Goal: Task Accomplishment & Management: Use online tool/utility

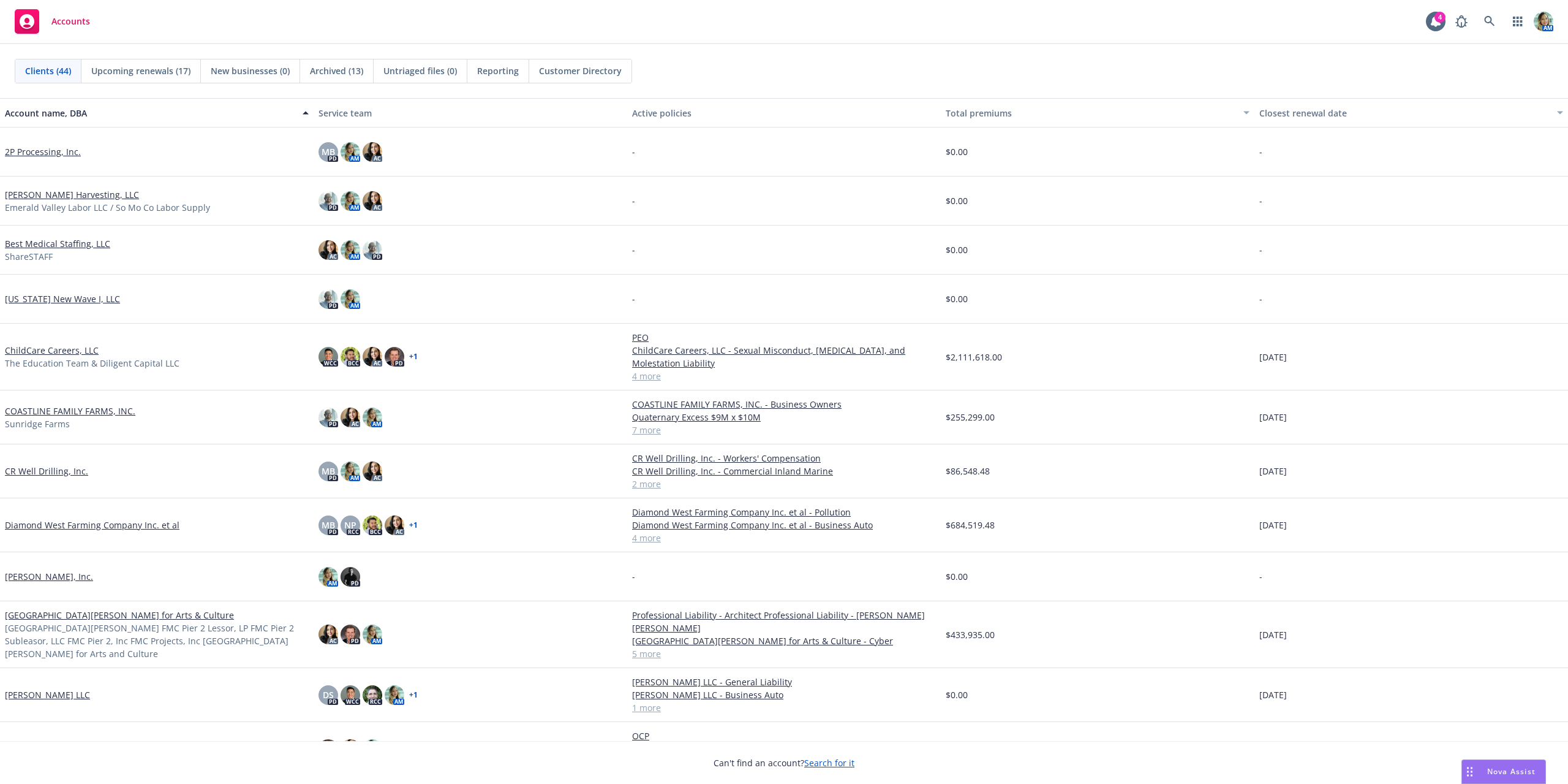
click at [122, 523] on link "Diamond West Farming Company Inc. et al" at bounding box center [92, 525] width 175 height 13
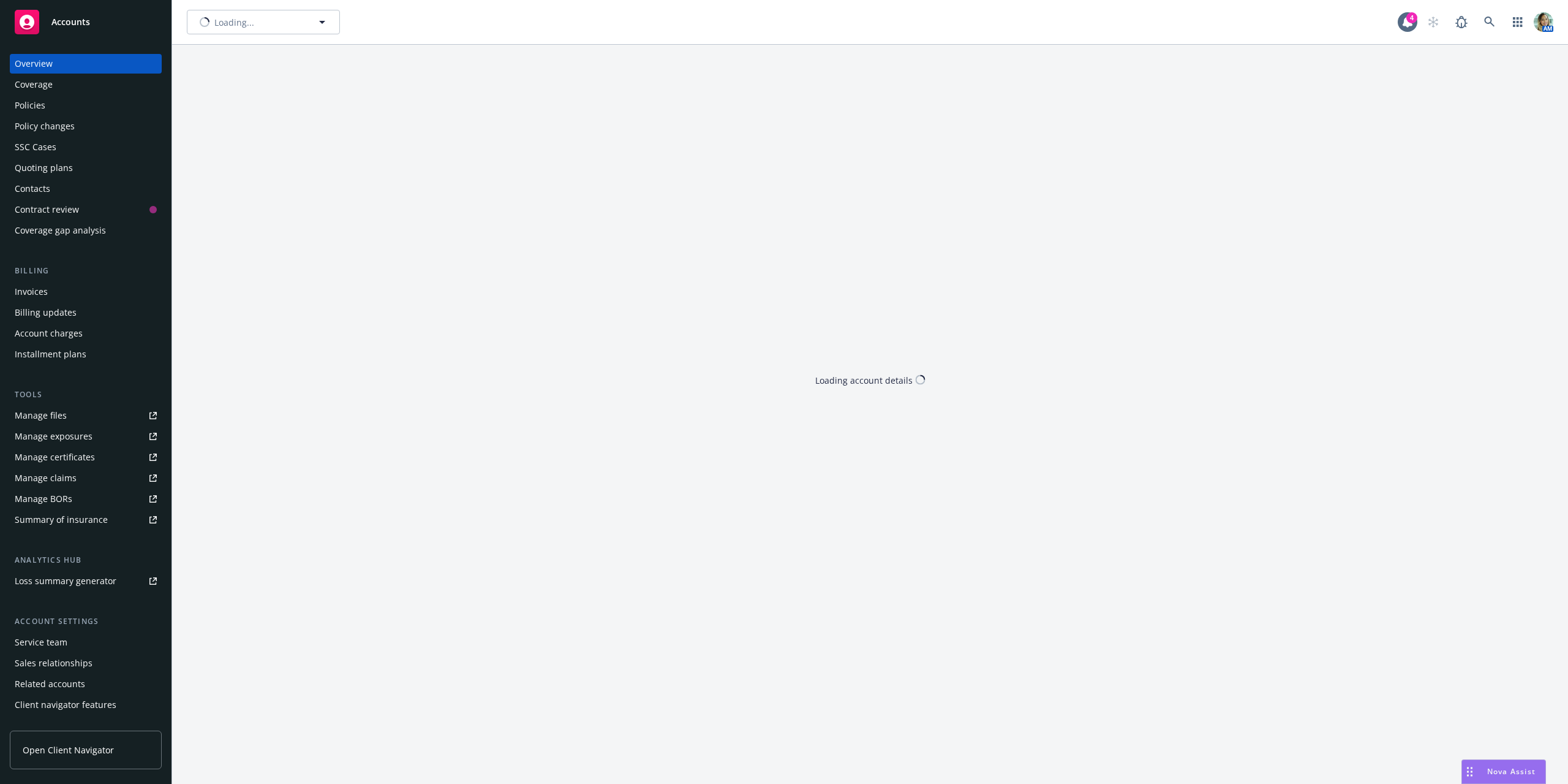
click at [32, 99] on div "Policies" at bounding box center [30, 105] width 30 height 20
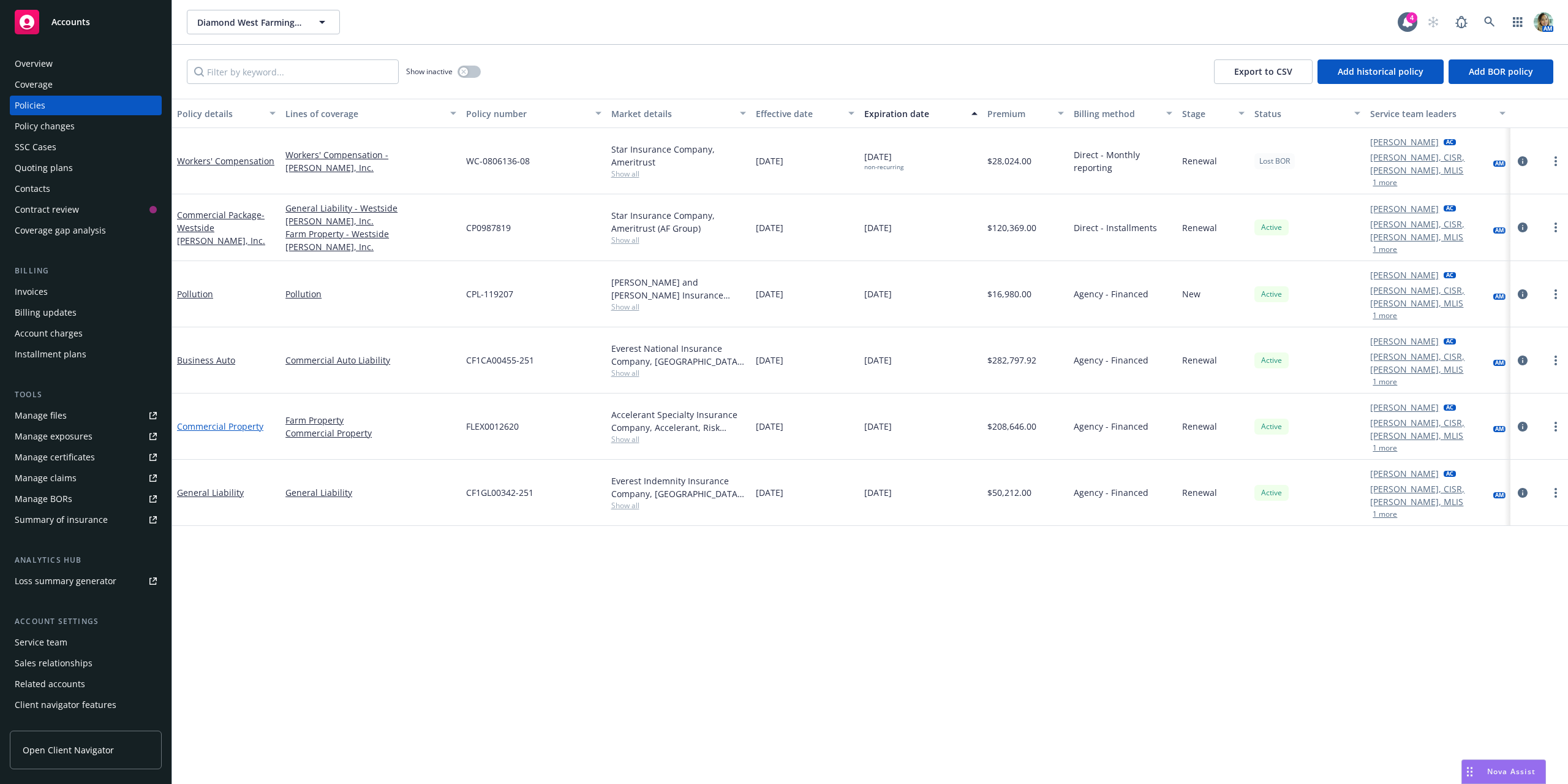
click at [250, 420] on link "Commercial Property" at bounding box center [220, 426] width 86 height 11
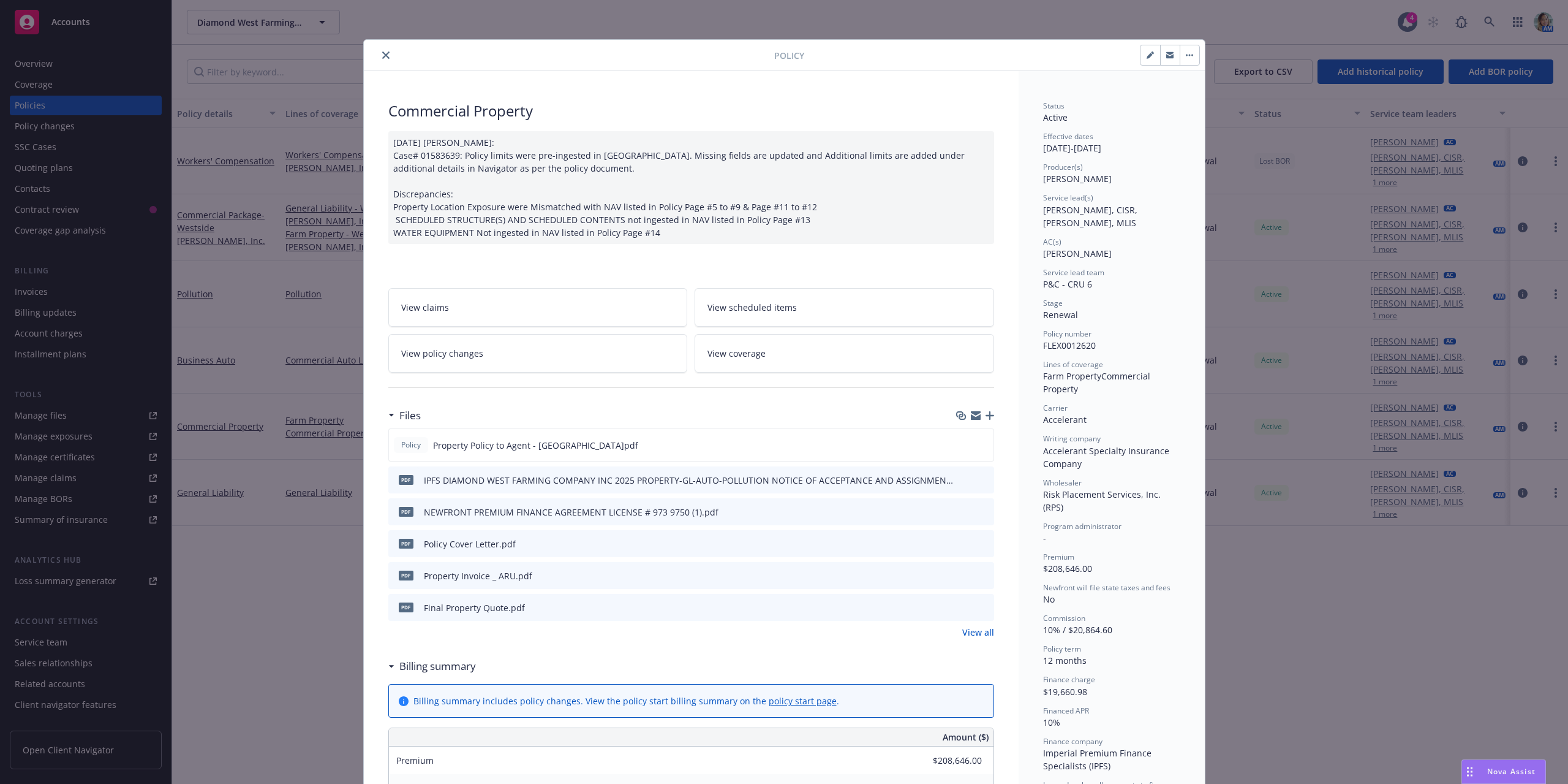
click at [982, 609] on icon "preview file" at bounding box center [982, 606] width 11 height 9
click at [382, 57] on icon "close" at bounding box center [385, 55] width 7 height 7
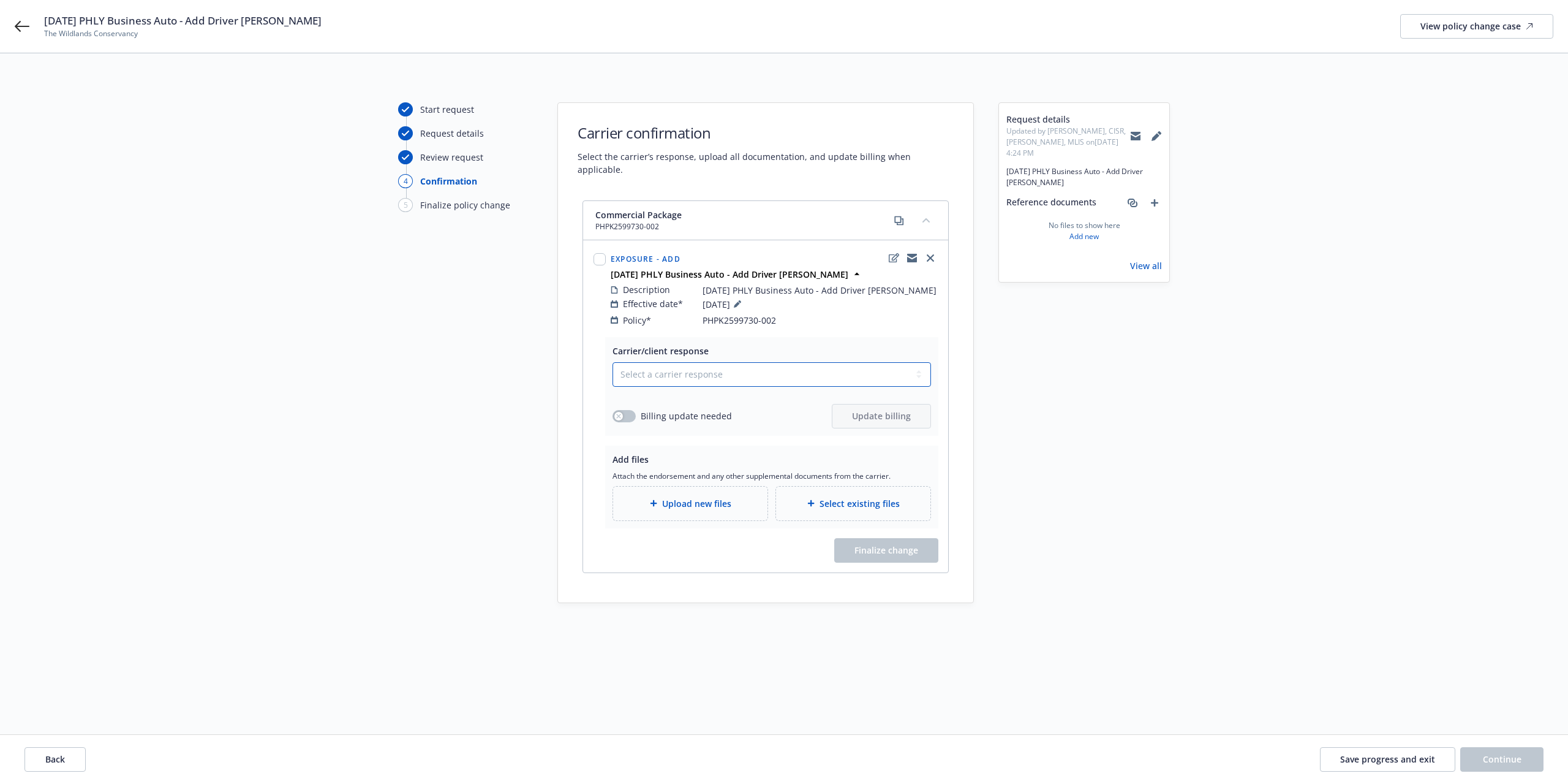
click at [734, 362] on select "Select a carrier response Accepted Accepted with revision No endorsement needed…" at bounding box center [771, 374] width 318 height 24
select select "NO_ENDORSEMENT_NEEDED"
click at [612, 362] on select "Select a carrier response Accepted Accepted with revision No endorsement needed…" at bounding box center [771, 374] width 318 height 24
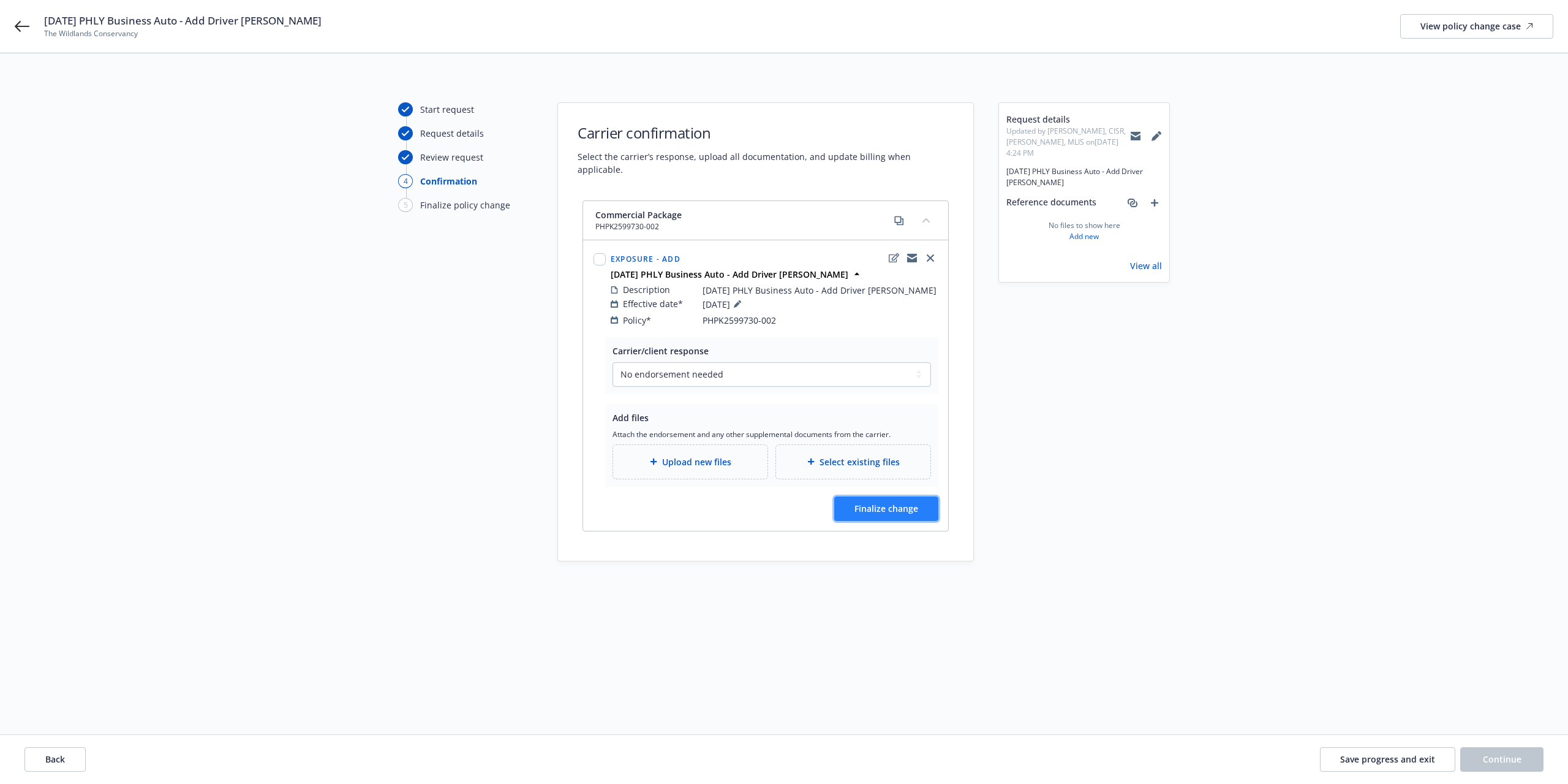
click at [891, 502] on span "Finalize change" at bounding box center [885, 507] width 63 height 11
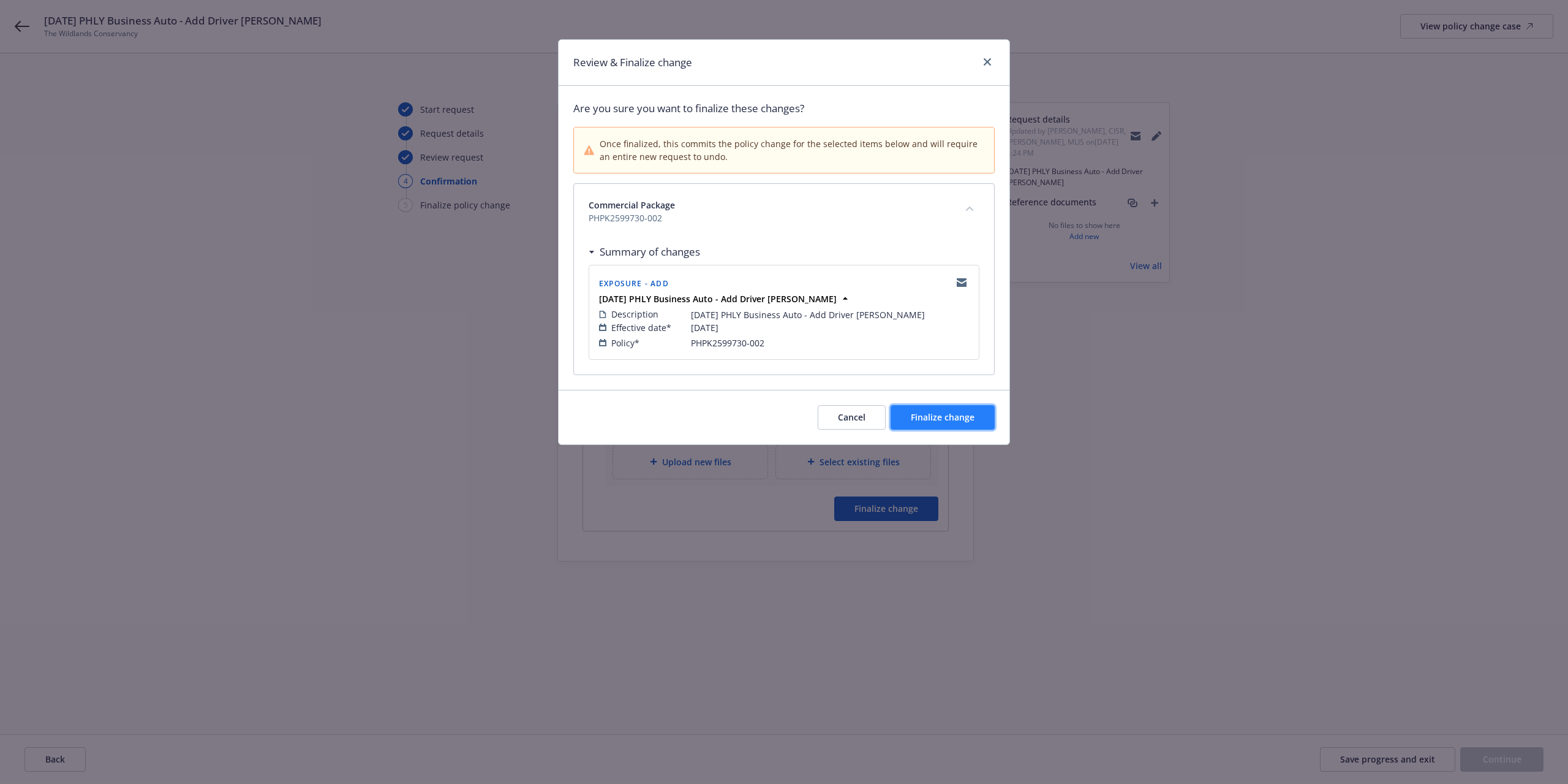
click at [945, 422] on span "Finalize change" at bounding box center [942, 417] width 63 height 11
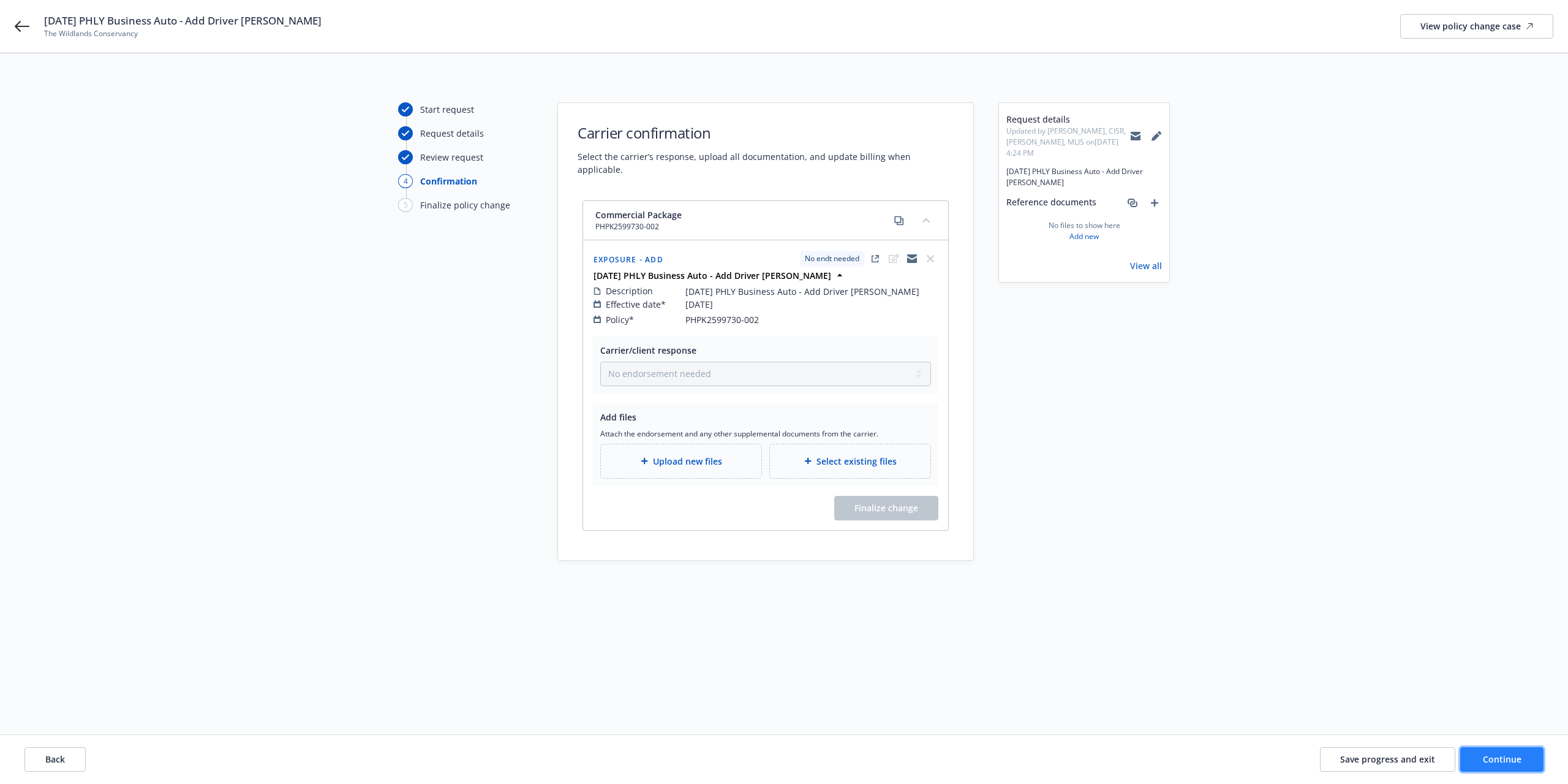
click at [1517, 766] on button "Continue" at bounding box center [1502, 759] width 83 height 24
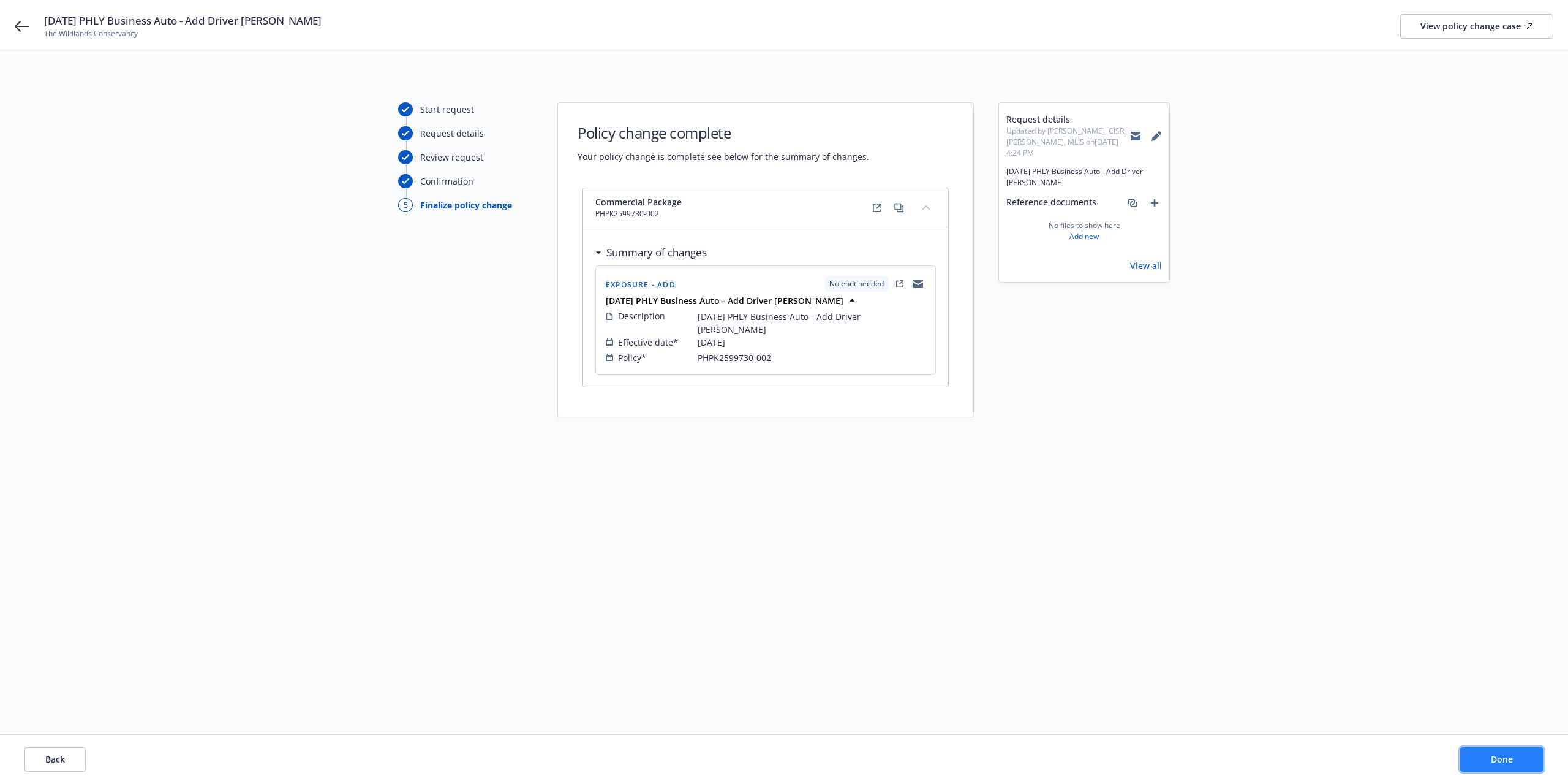
click at [1517, 766] on button "Done" at bounding box center [1502, 759] width 83 height 24
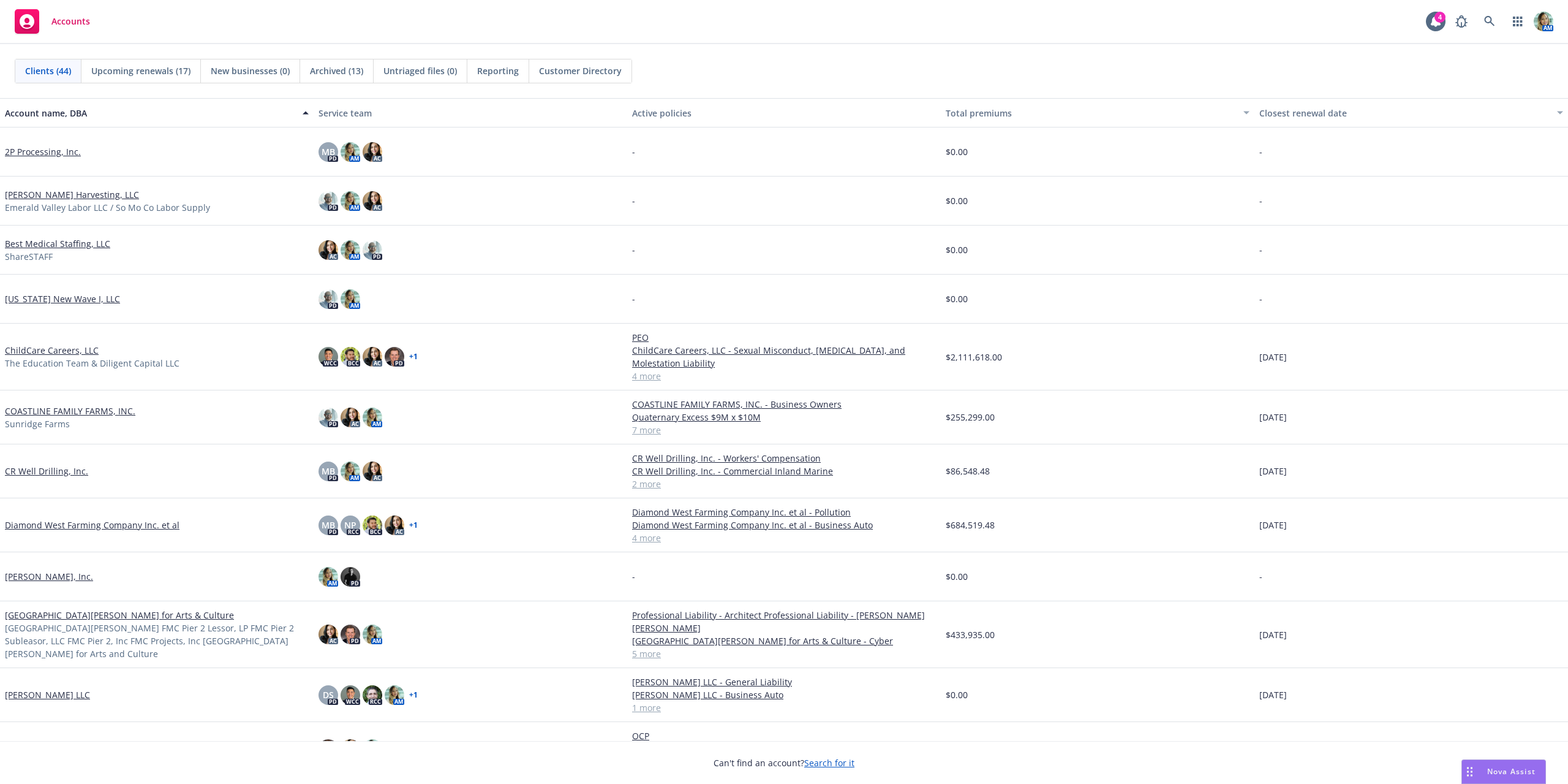
click at [514, 60] on div "Reporting" at bounding box center [497, 70] width 62 height 23
